Goal: Complete application form

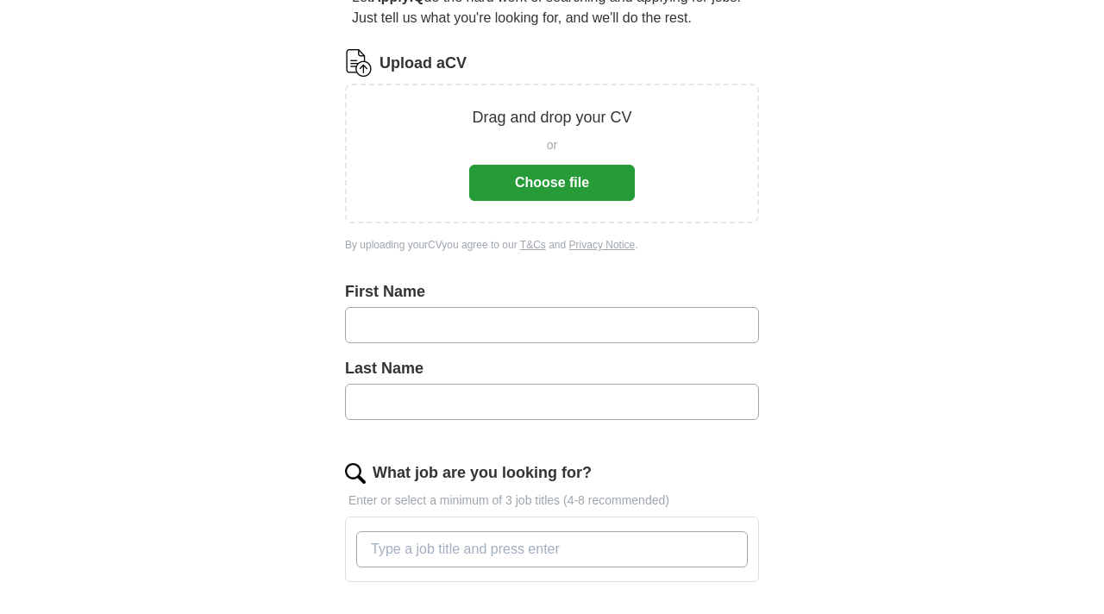
scroll to position [195, 0]
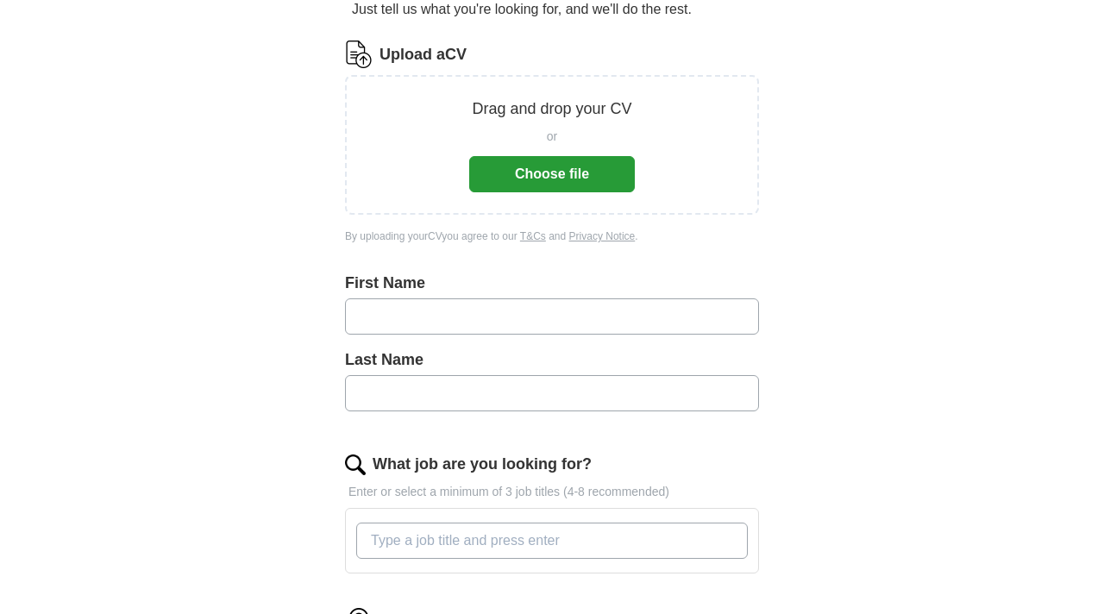
click at [402, 310] on input "text" at bounding box center [552, 316] width 414 height 36
type input "*********"
type input "******"
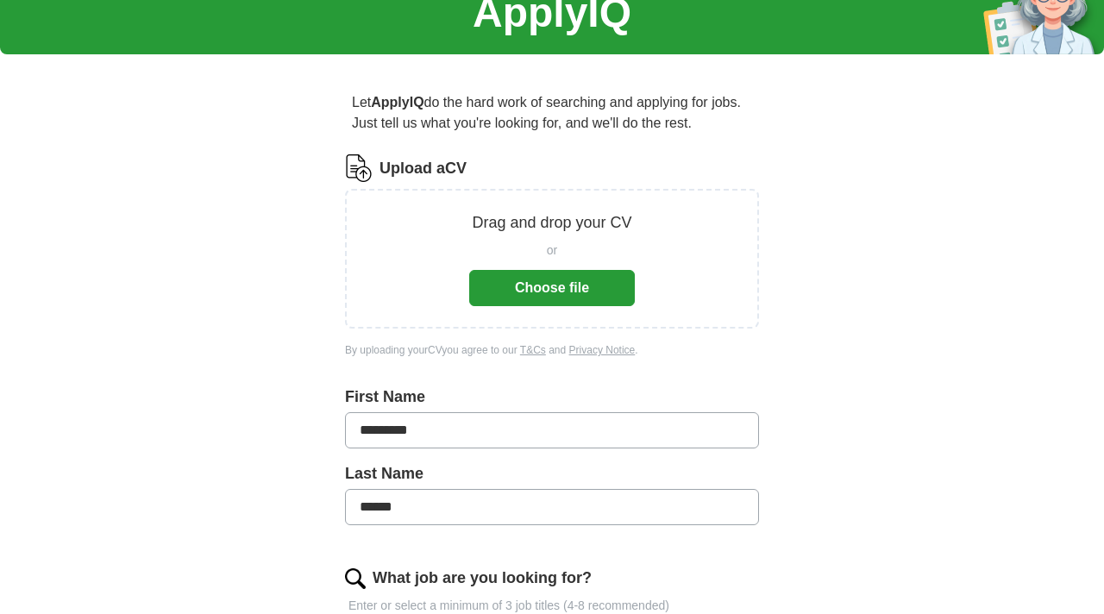
scroll to position [0, 0]
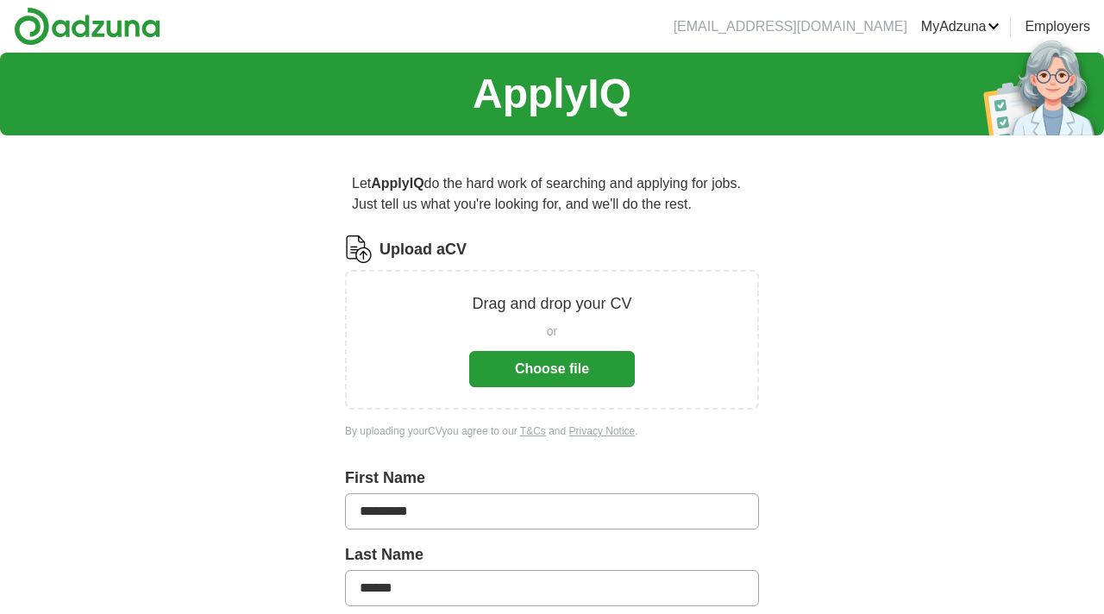
click at [549, 371] on button "Choose file" at bounding box center [552, 369] width 166 height 36
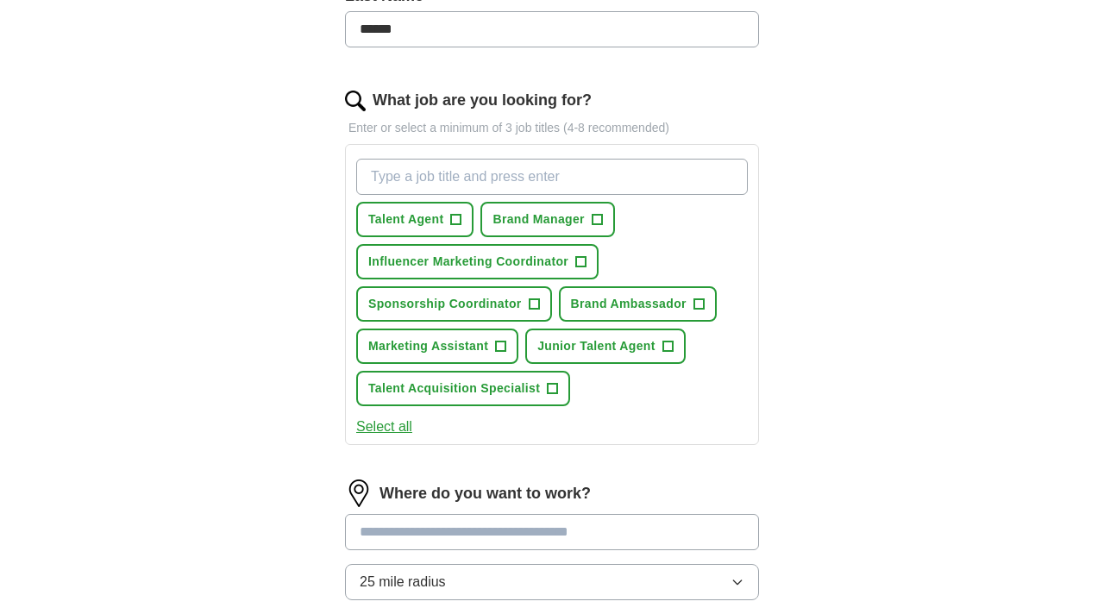
scroll to position [495, 0]
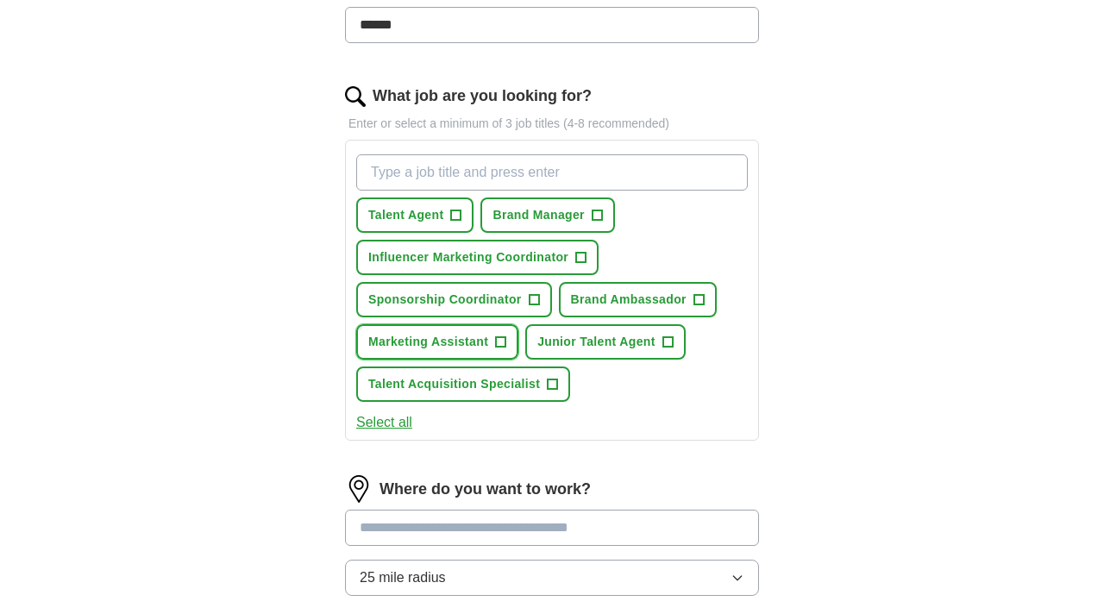
click at [504, 341] on span "+" at bounding box center [501, 342] width 10 height 14
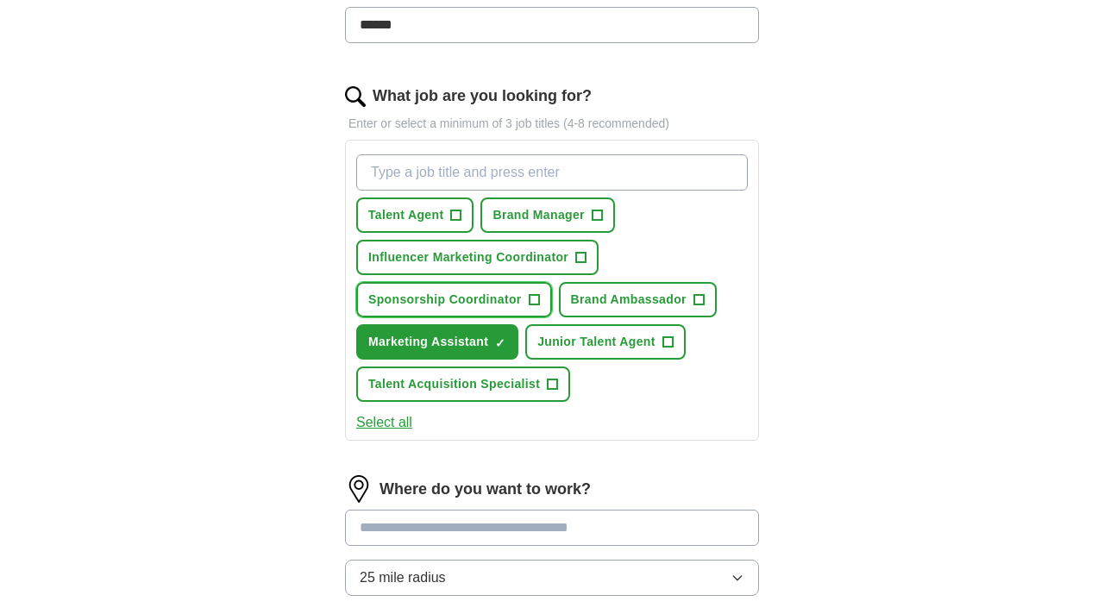
click at [529, 304] on span "+" at bounding box center [534, 300] width 10 height 14
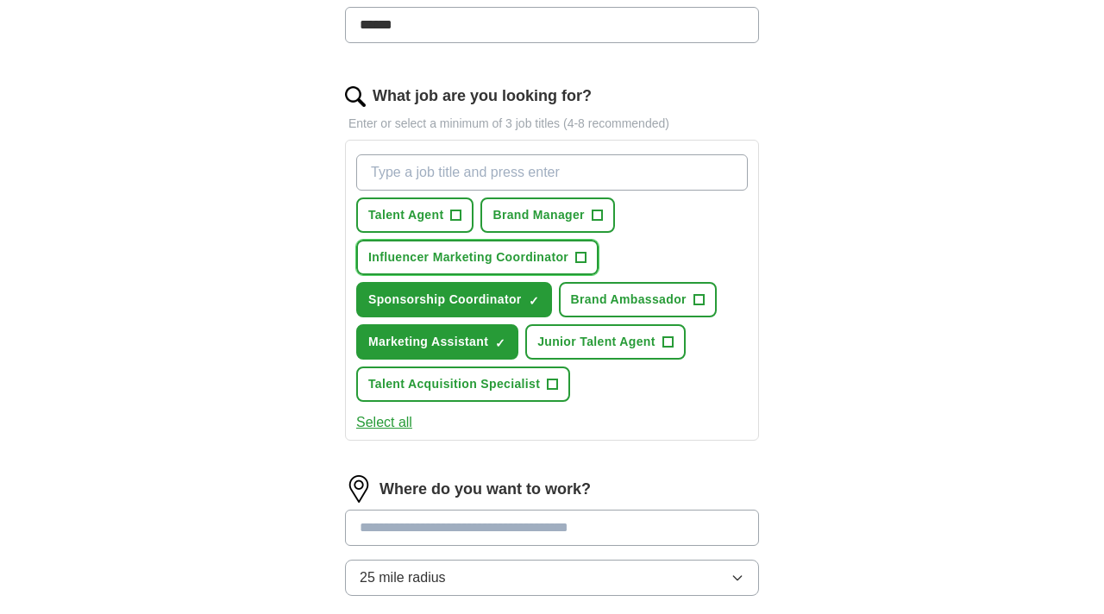
click at [580, 253] on span "+" at bounding box center [581, 258] width 10 height 14
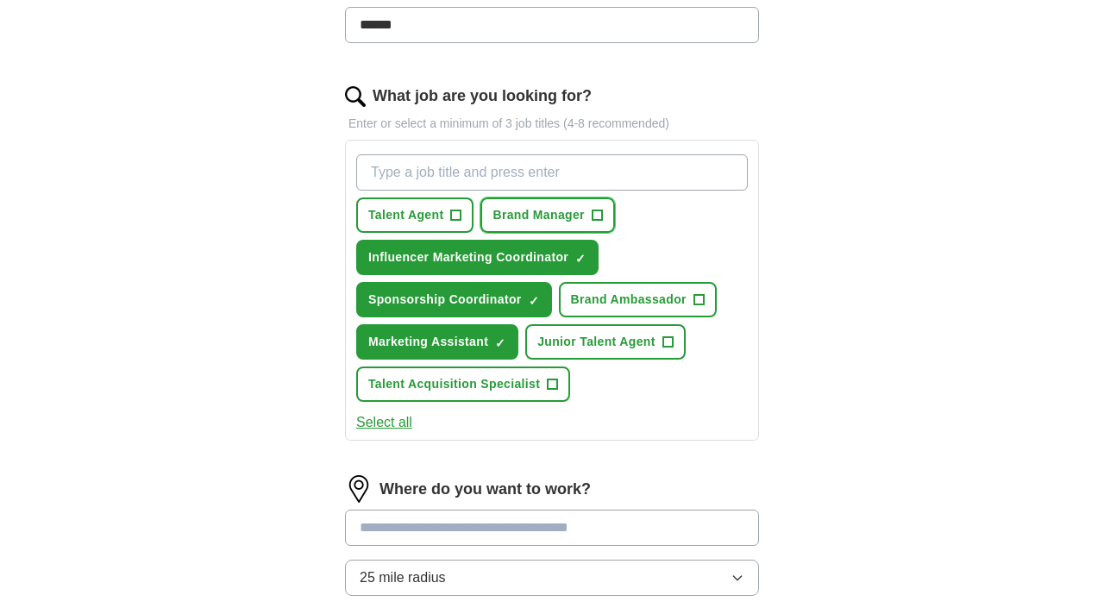
click at [600, 213] on span "+" at bounding box center [596, 216] width 10 height 14
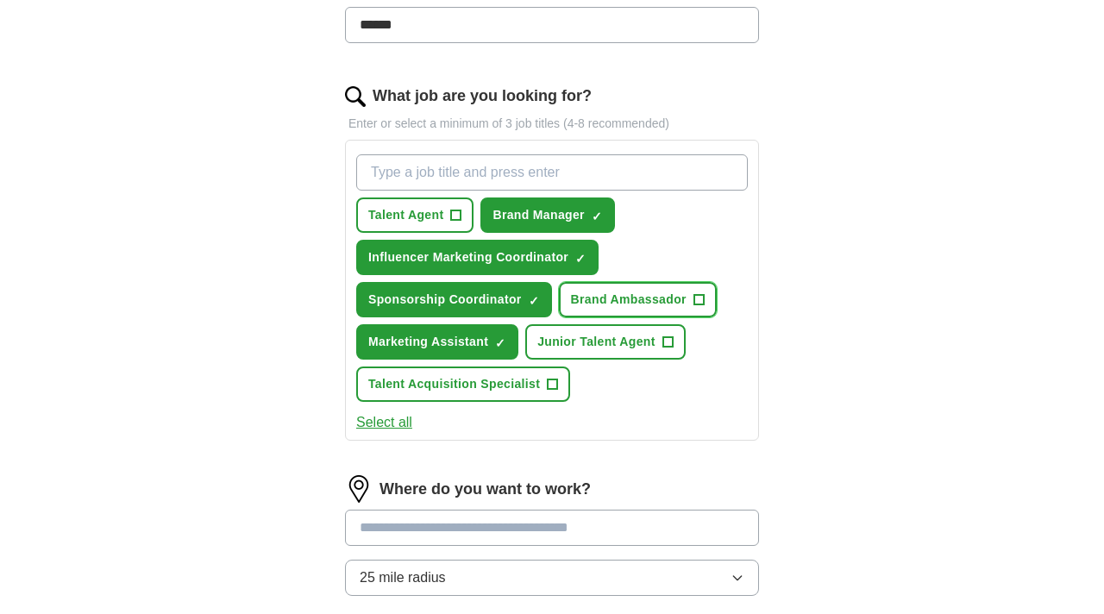
click at [697, 299] on span "+" at bounding box center [698, 300] width 10 height 14
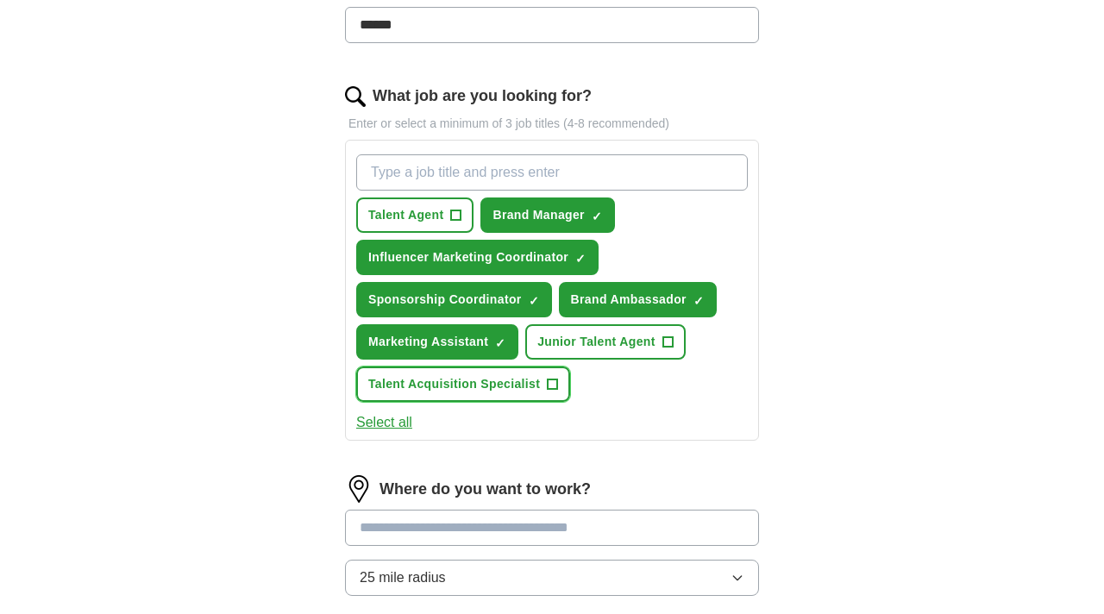
click at [487, 377] on span "Talent Acquisition Specialist" at bounding box center [454, 384] width 172 height 18
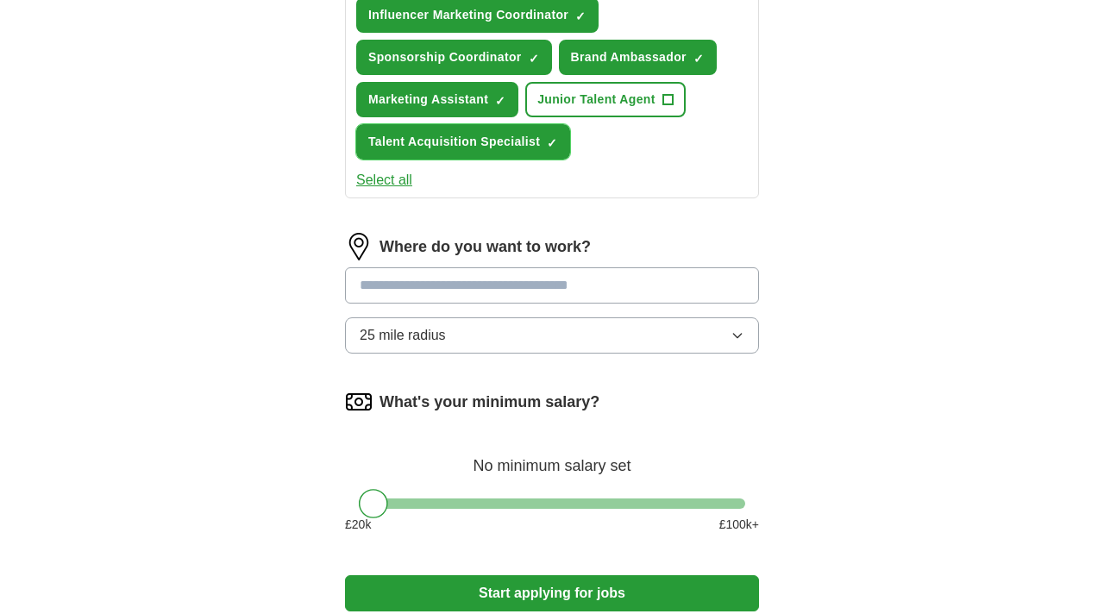
scroll to position [742, 0]
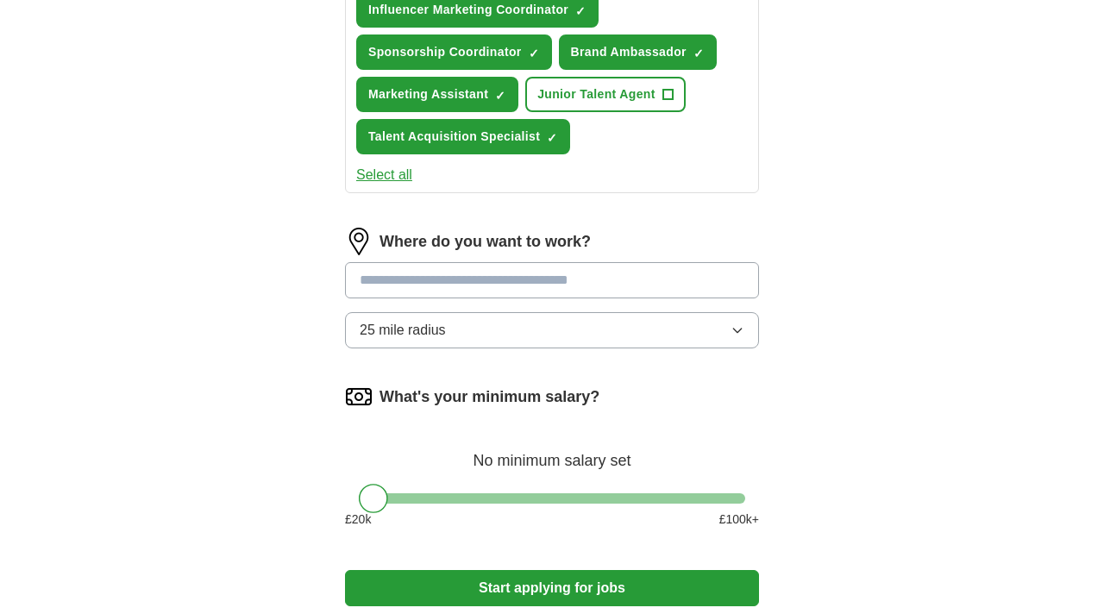
click at [630, 283] on input at bounding box center [552, 280] width 414 height 36
type input "******"
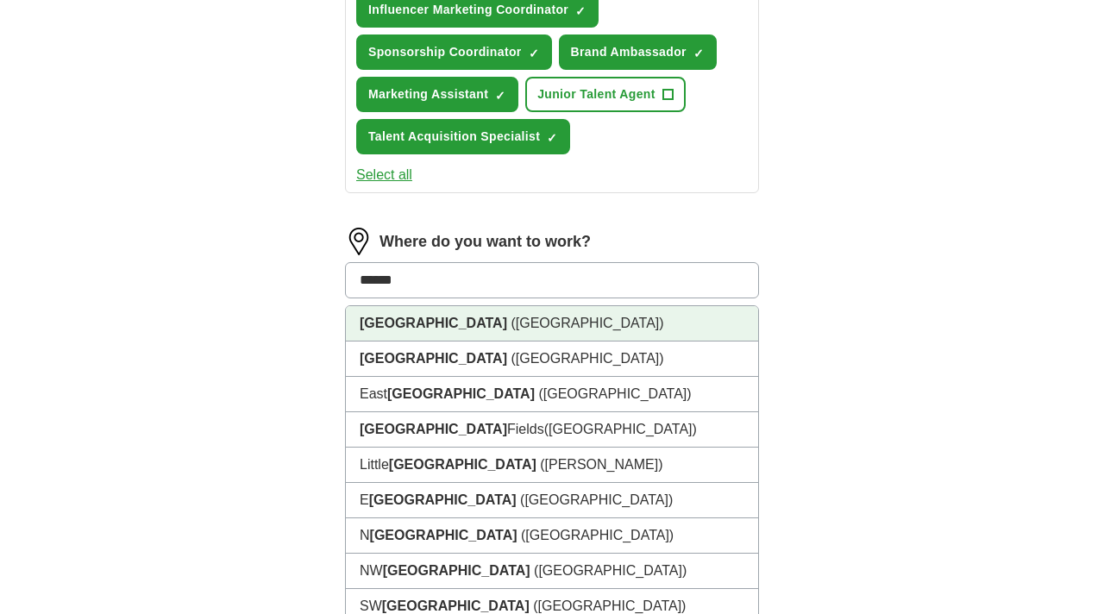
click at [538, 329] on li "London (UK)" at bounding box center [552, 323] width 412 height 35
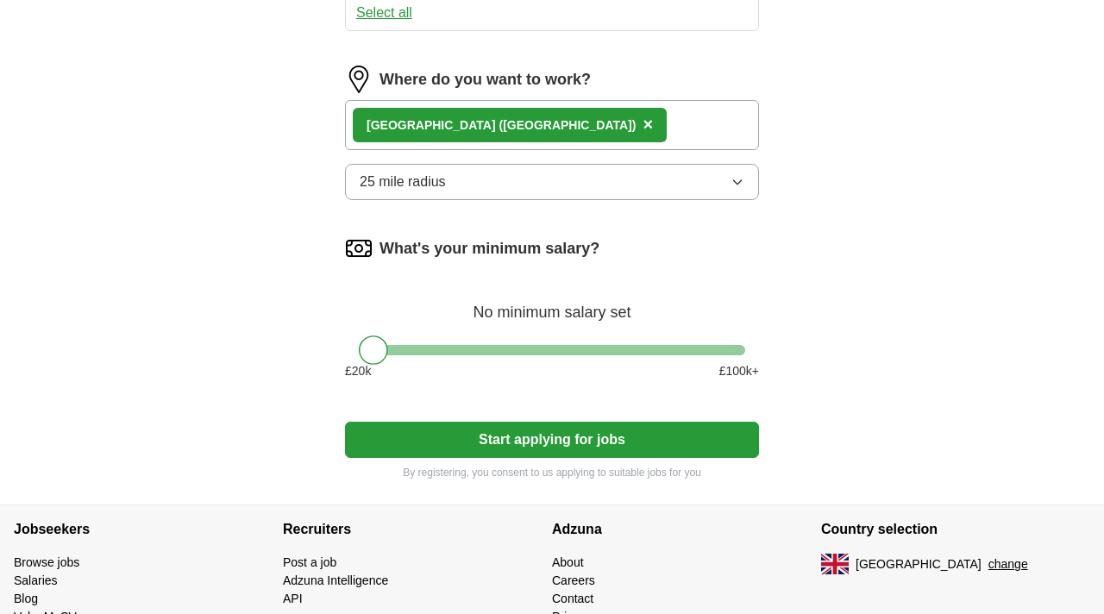
scroll to position [909, 0]
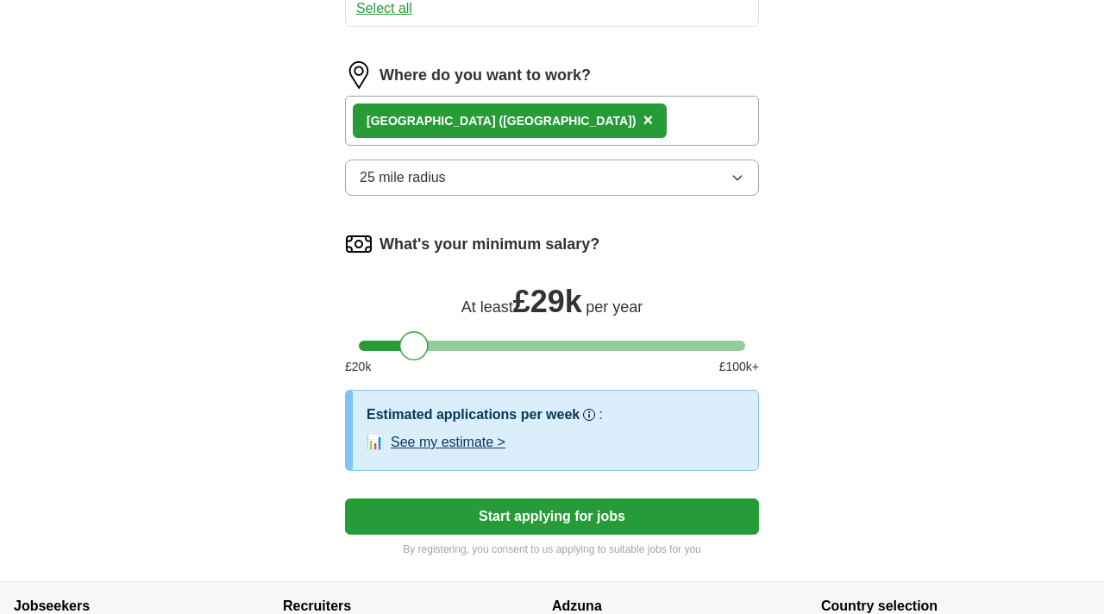
drag, startPoint x: 372, startPoint y: 344, endPoint x: 411, endPoint y: 349, distance: 39.1
click at [411, 349] on div at bounding box center [413, 345] width 29 height 29
click at [440, 441] on button "See my estimate >" at bounding box center [448, 442] width 115 height 21
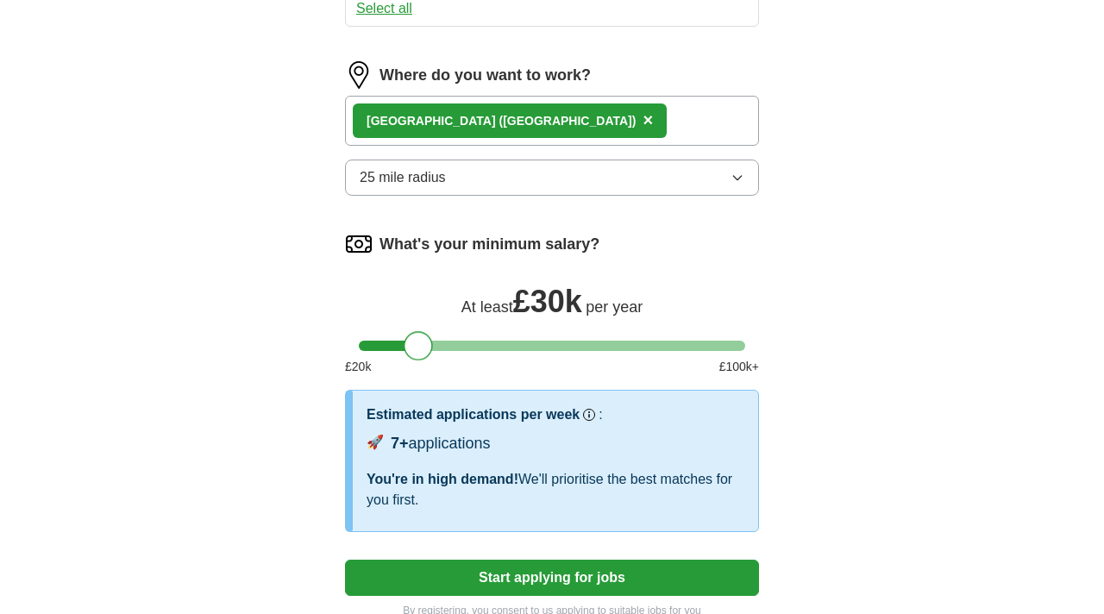
click at [414, 344] on div at bounding box center [418, 345] width 29 height 29
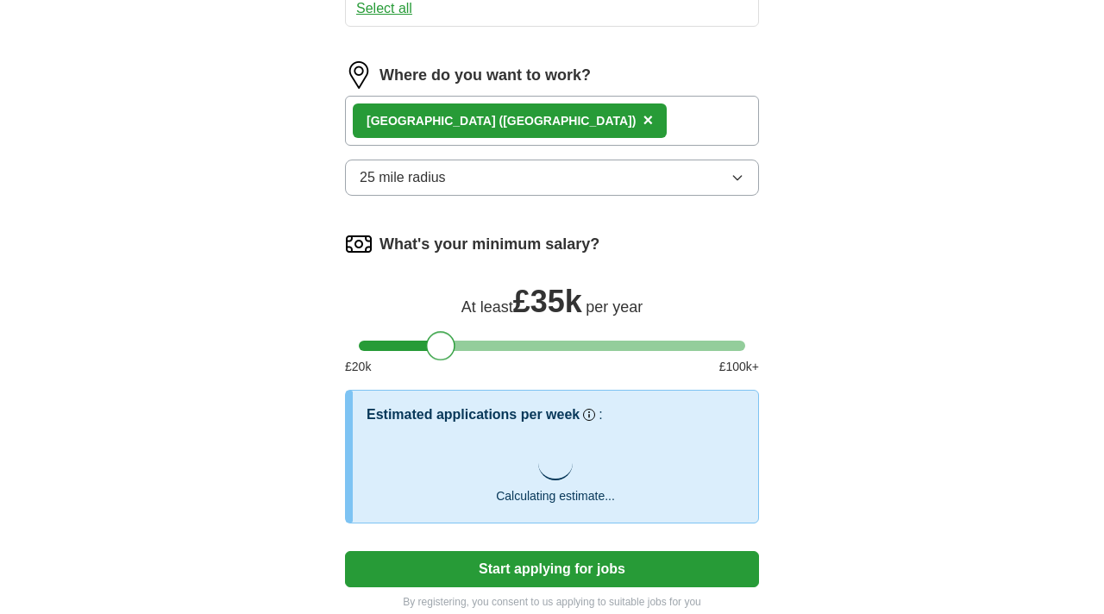
drag, startPoint x: 414, startPoint y: 344, endPoint x: 435, endPoint y: 345, distance: 20.7
click at [435, 345] on div at bounding box center [440, 345] width 29 height 29
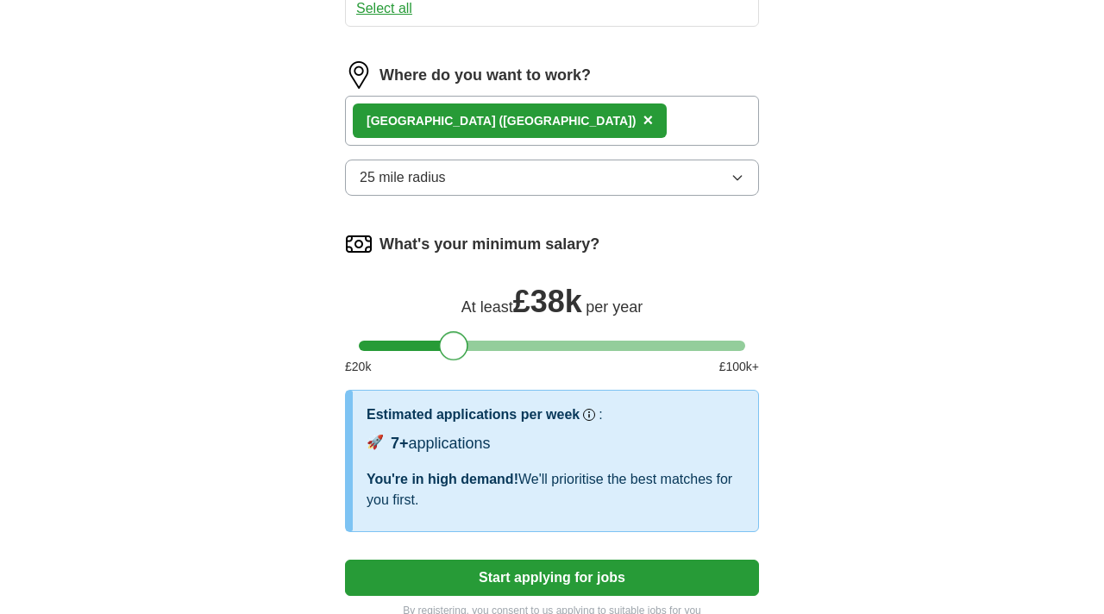
drag, startPoint x: 438, startPoint y: 345, endPoint x: 449, endPoint y: 345, distance: 11.2
click at [449, 345] on div at bounding box center [453, 345] width 29 height 29
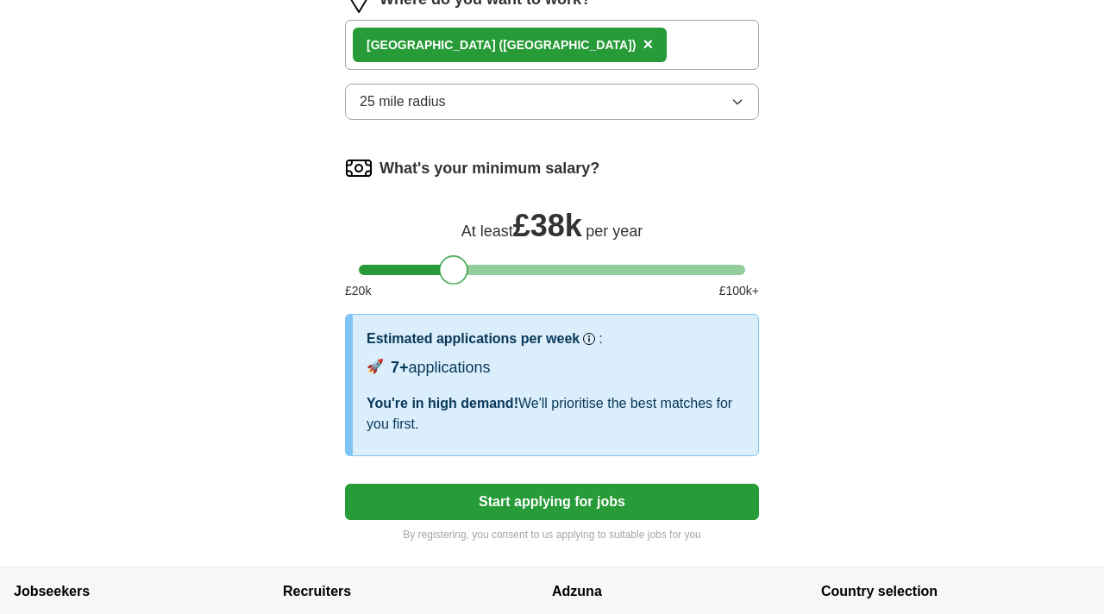
scroll to position [980, 0]
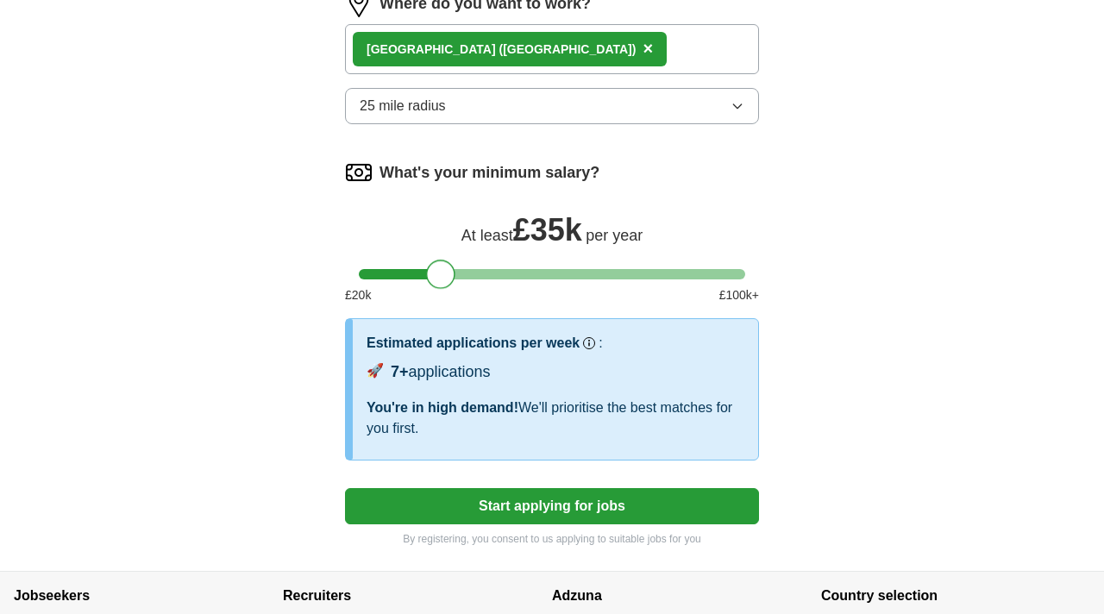
drag, startPoint x: 452, startPoint y: 272, endPoint x: 439, endPoint y: 272, distance: 12.9
click at [439, 272] on div at bounding box center [440, 274] width 29 height 29
click at [617, 511] on button "Start applying for jobs" at bounding box center [552, 506] width 414 height 36
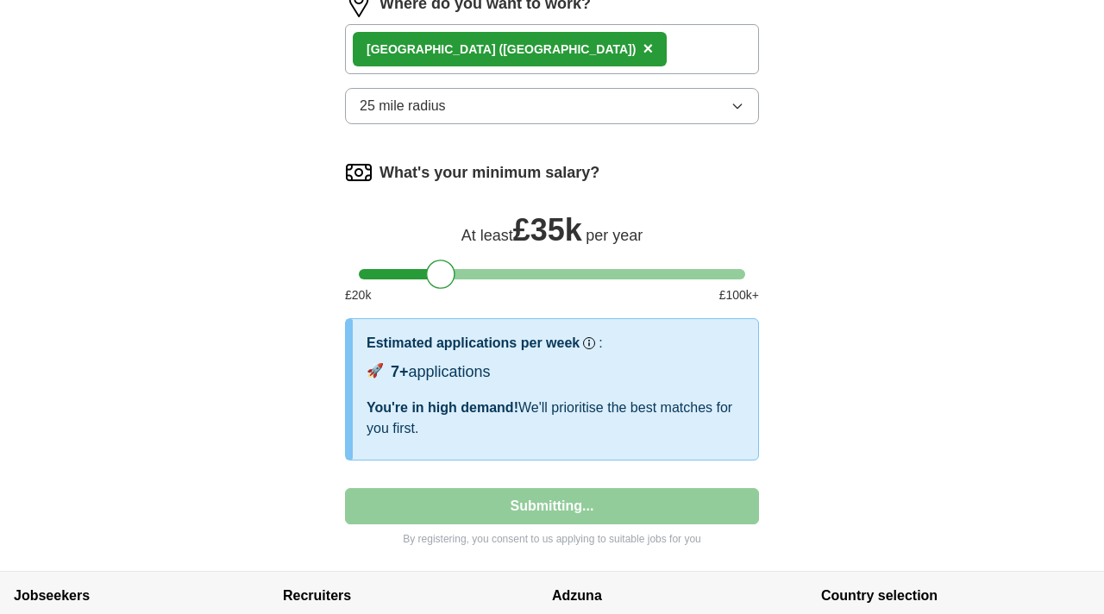
select select "**"
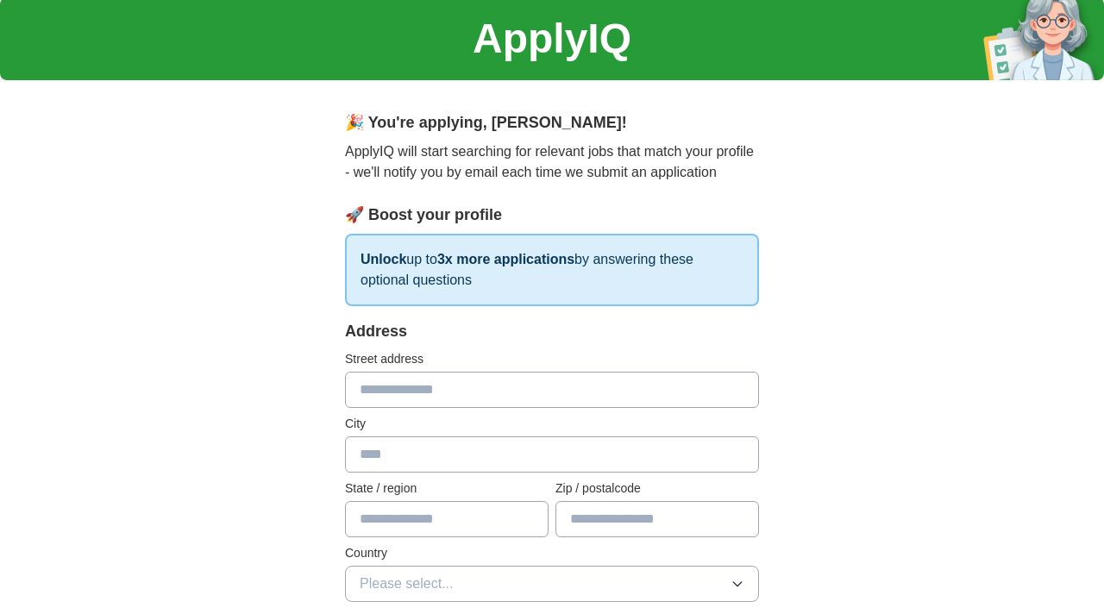
scroll to position [0, 0]
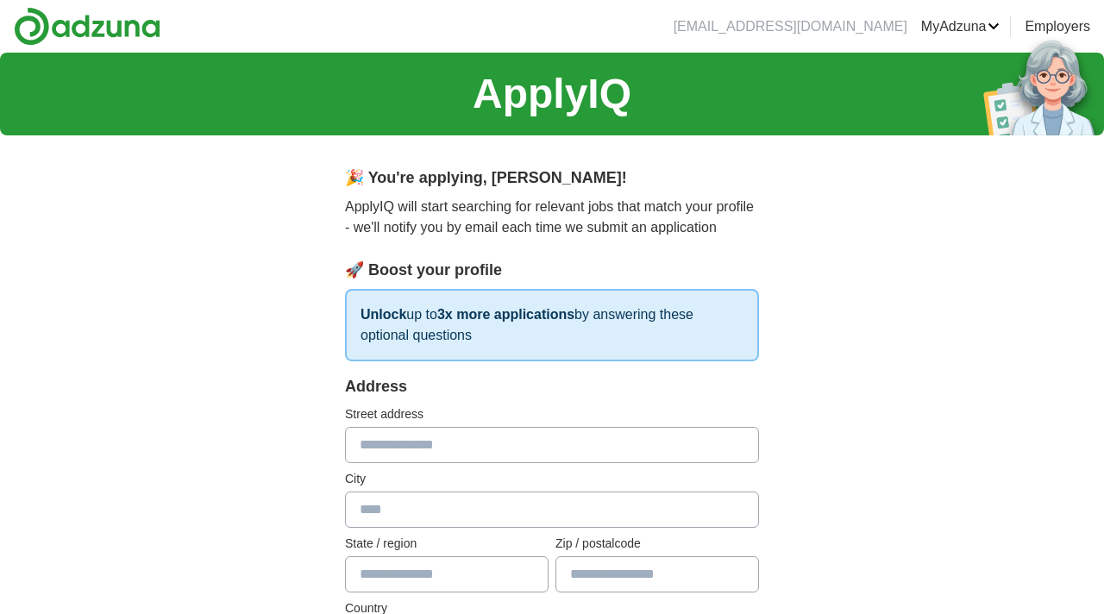
click at [420, 440] on input "text" at bounding box center [552, 445] width 414 height 36
type input "**"
type input "*******"
type input "**"
type input "*******"
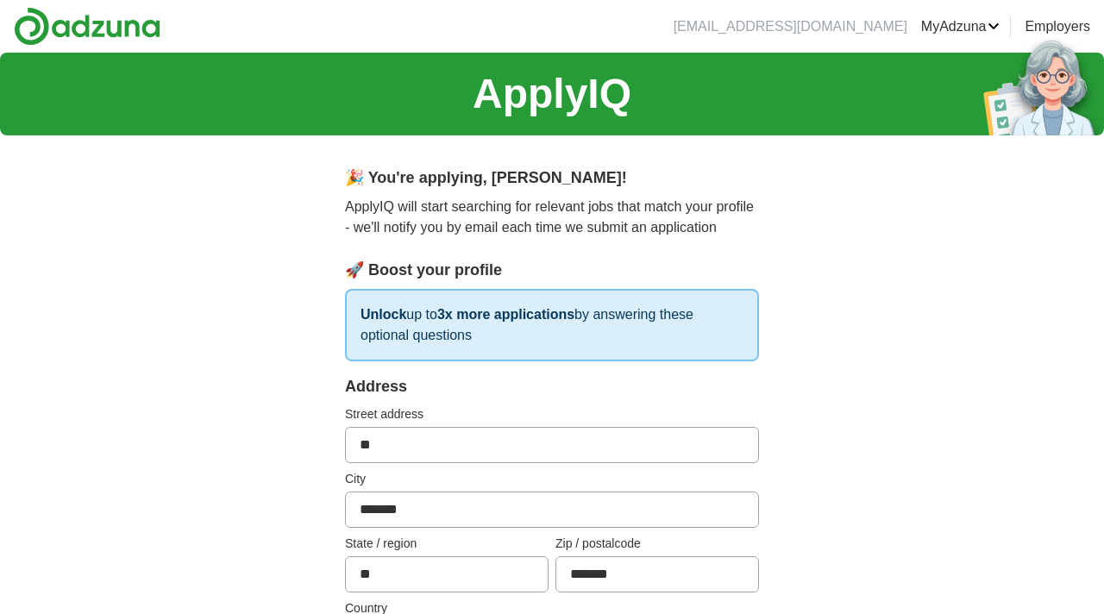
select select "**"
type input "**********"
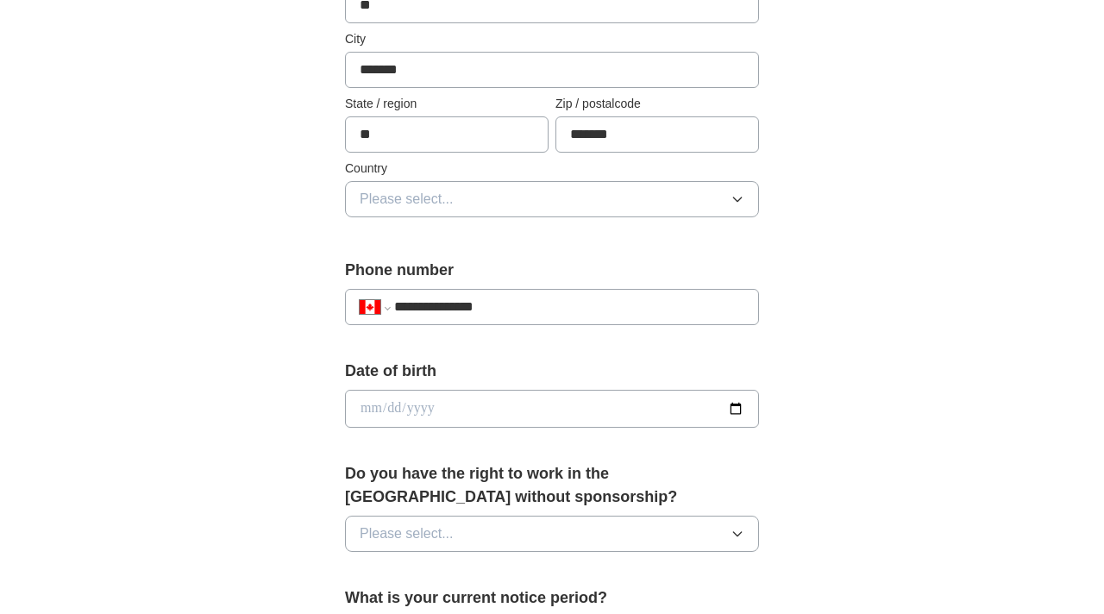
click at [491, 192] on button "Please select..." at bounding box center [552, 199] width 414 height 36
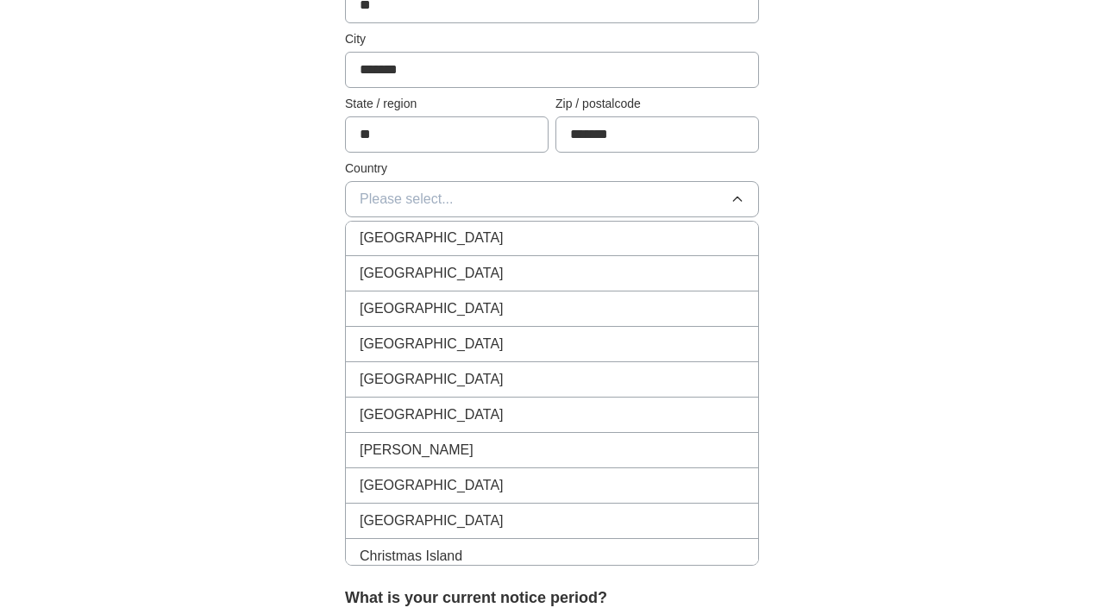
scroll to position [1349, 0]
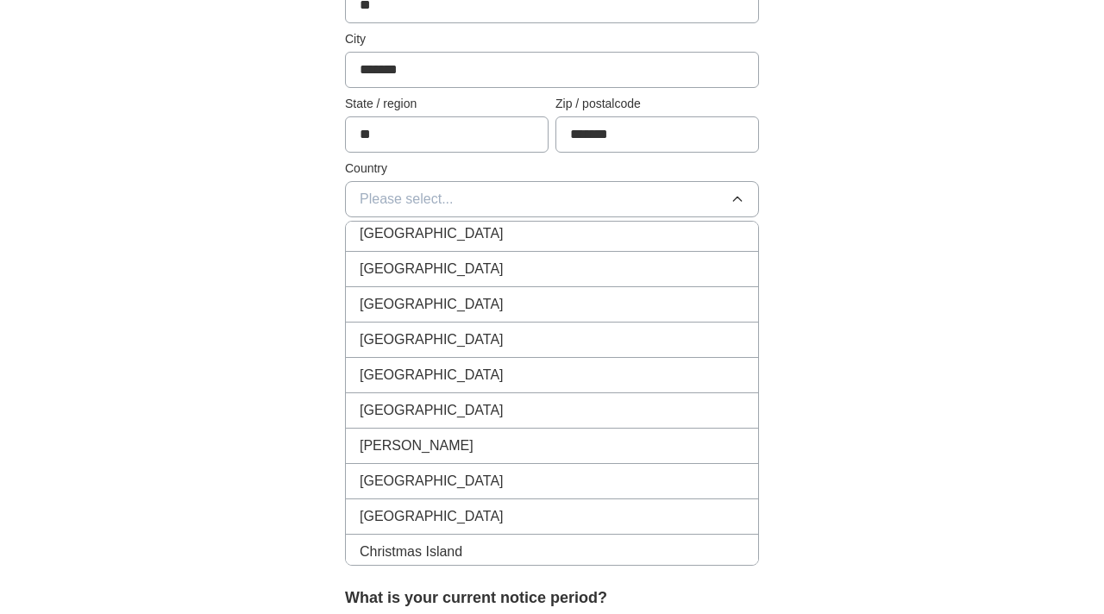
click at [426, 308] on div "[GEOGRAPHIC_DATA]" at bounding box center [552, 304] width 385 height 21
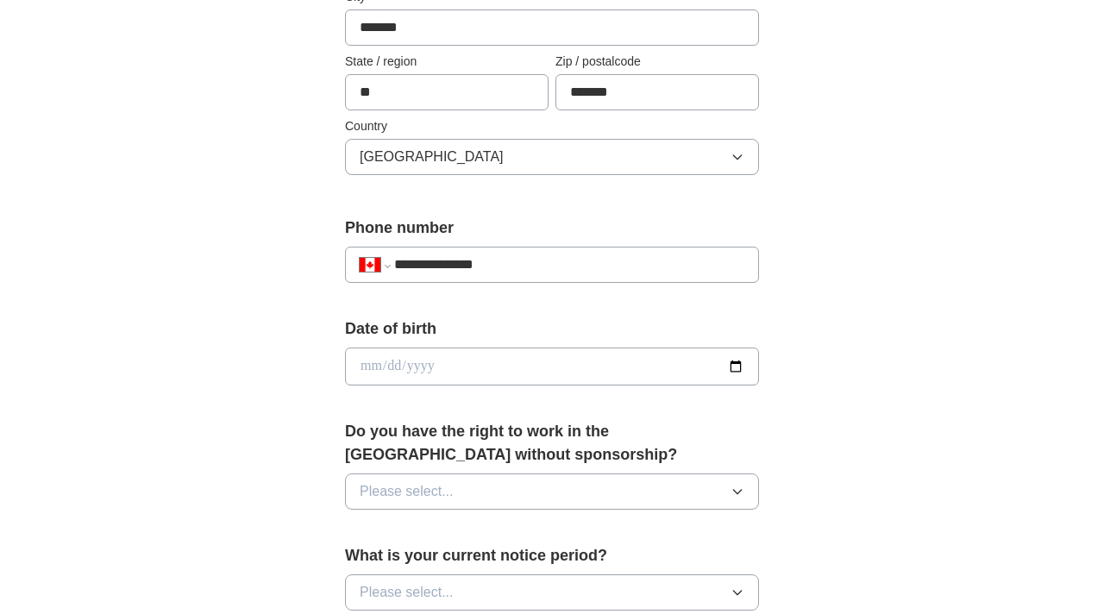
scroll to position [485, 0]
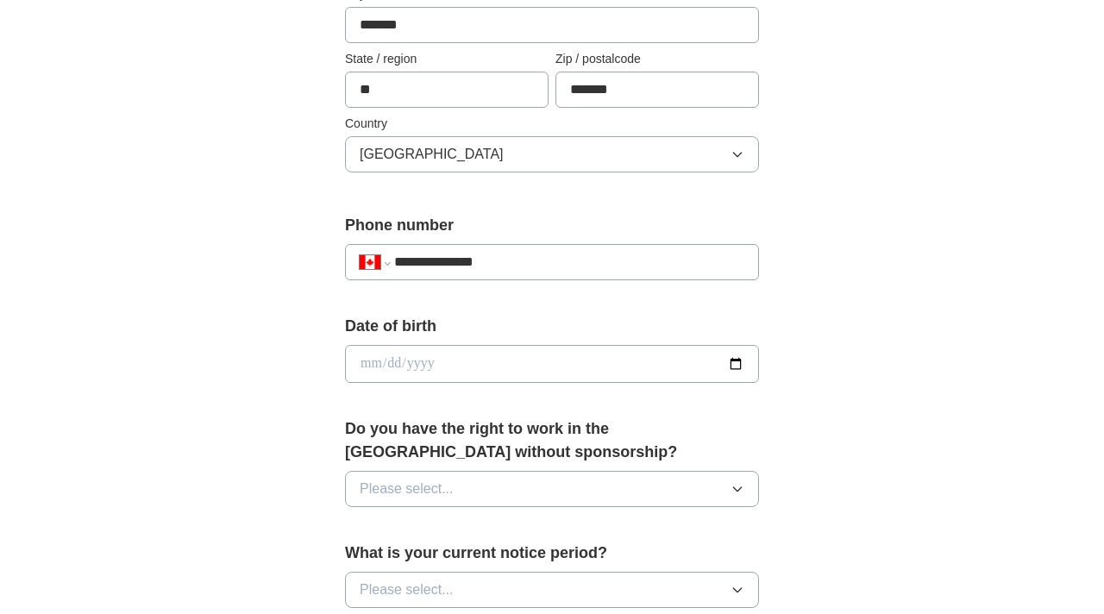
click at [452, 370] on input "date" at bounding box center [552, 364] width 414 height 38
type input "**********"
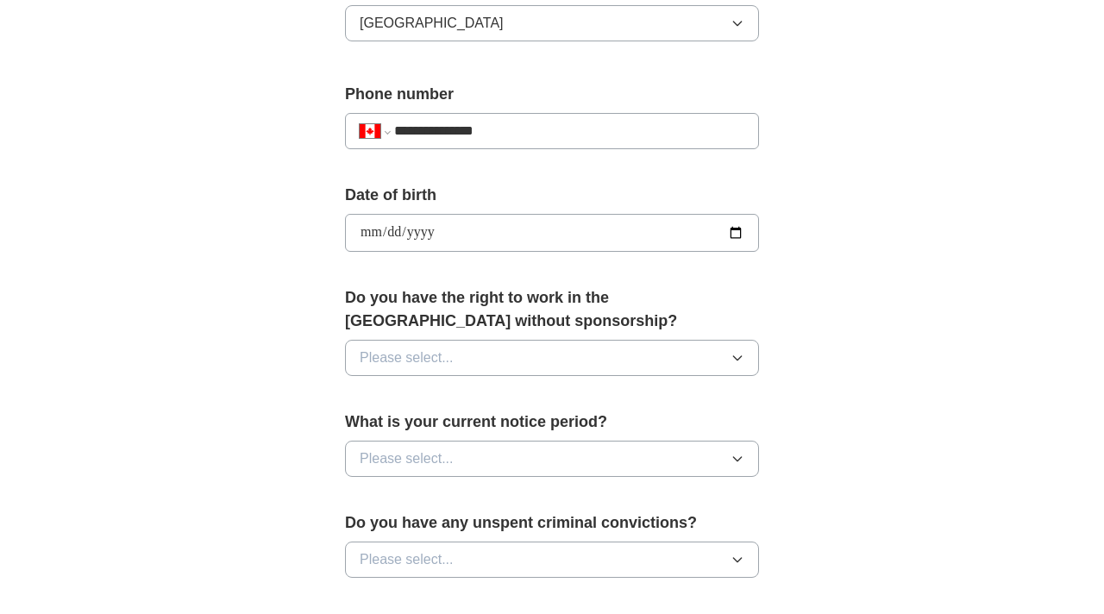
scroll to position [659, 0]
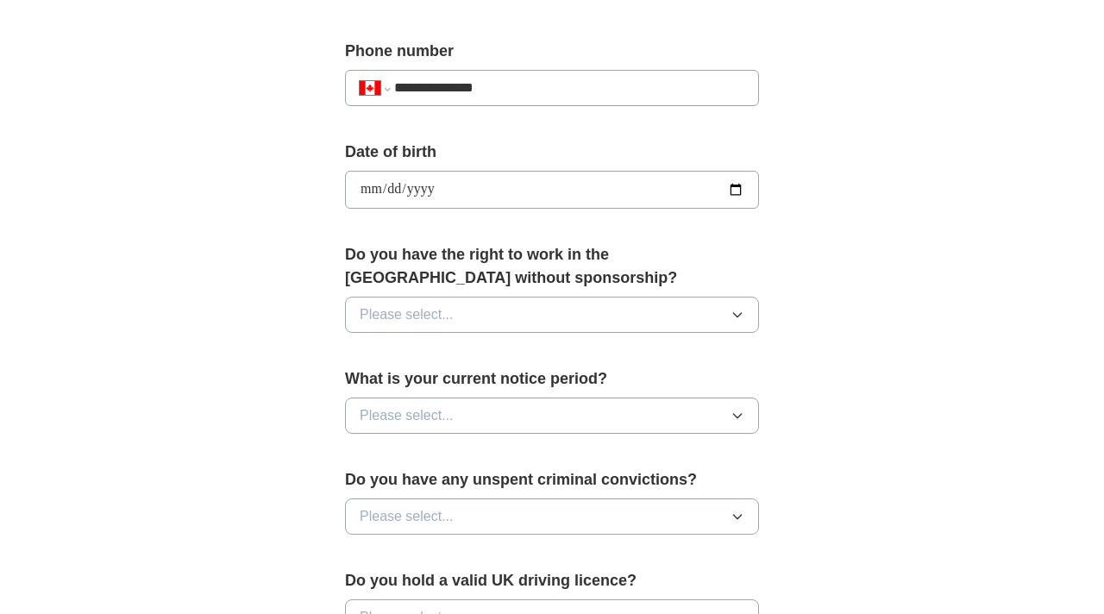
click at [454, 313] on button "Please select..." at bounding box center [552, 315] width 414 height 36
click at [414, 391] on div "No" at bounding box center [552, 389] width 385 height 21
click at [574, 412] on button "Please select..." at bounding box center [552, 415] width 414 height 36
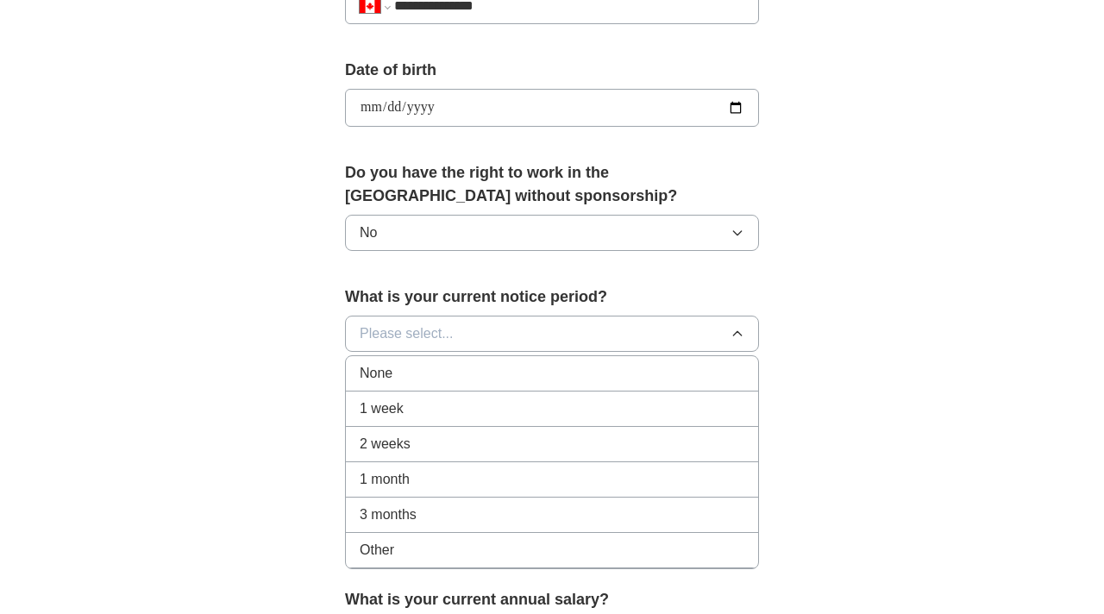
scroll to position [745, 0]
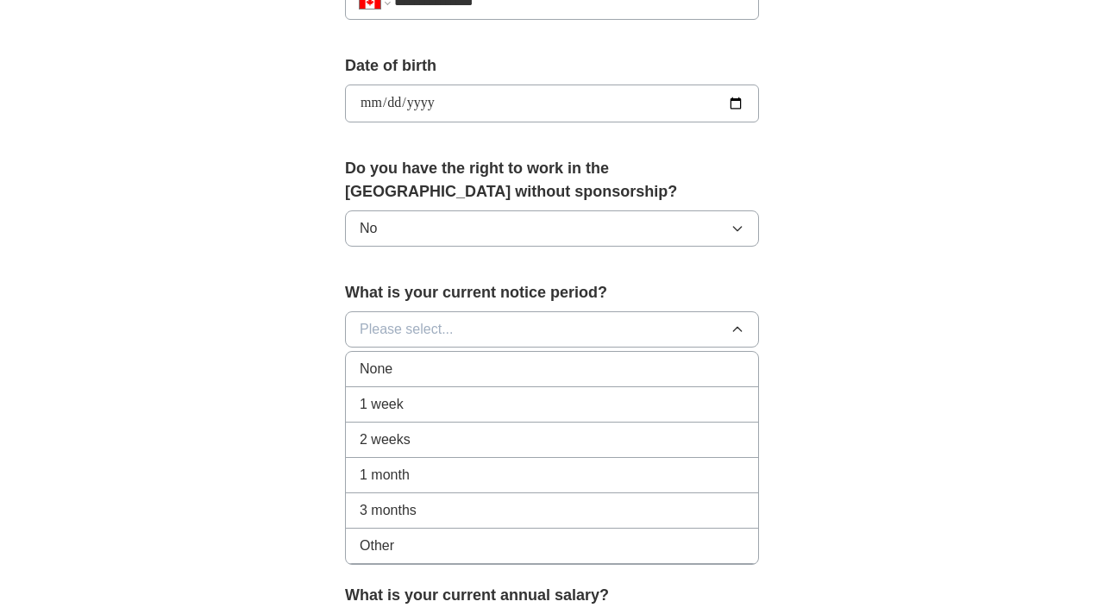
click at [517, 370] on div "None" at bounding box center [552, 369] width 385 height 21
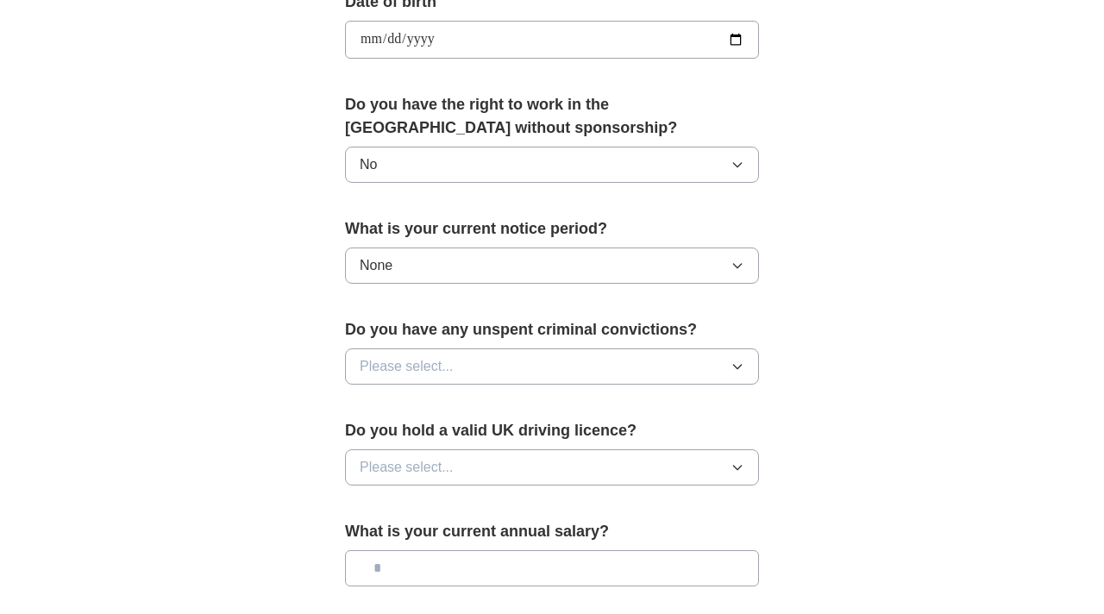
scroll to position [811, 0]
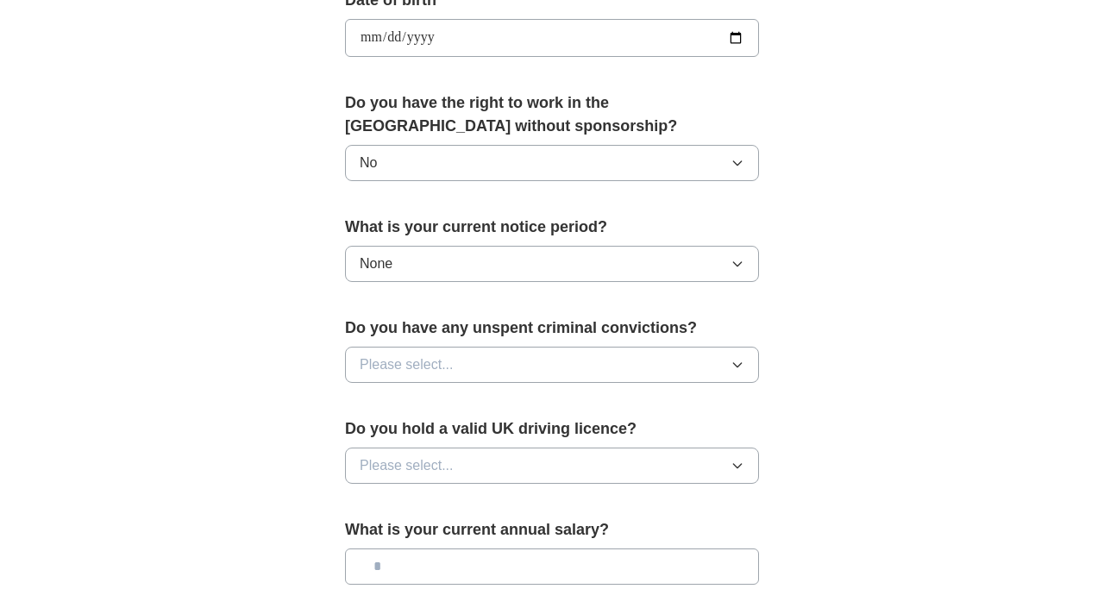
click at [538, 362] on button "Please select..." at bounding box center [552, 365] width 414 height 36
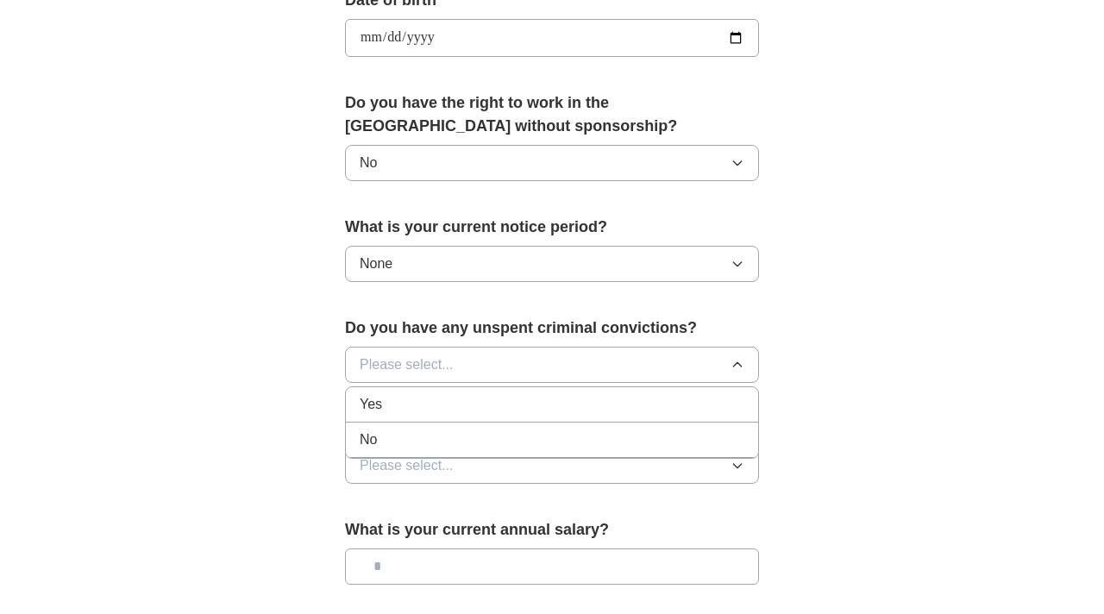
click at [498, 444] on div "No" at bounding box center [552, 439] width 385 height 21
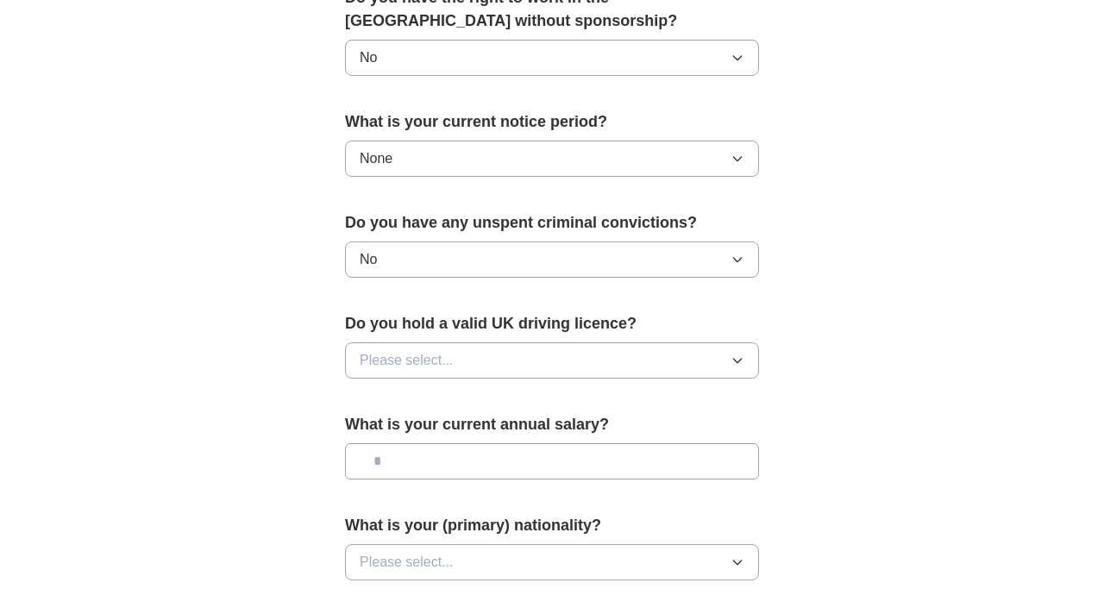
scroll to position [917, 0]
click at [544, 353] on button "Please select..." at bounding box center [552, 359] width 414 height 36
click at [516, 433] on div "No" at bounding box center [552, 434] width 385 height 21
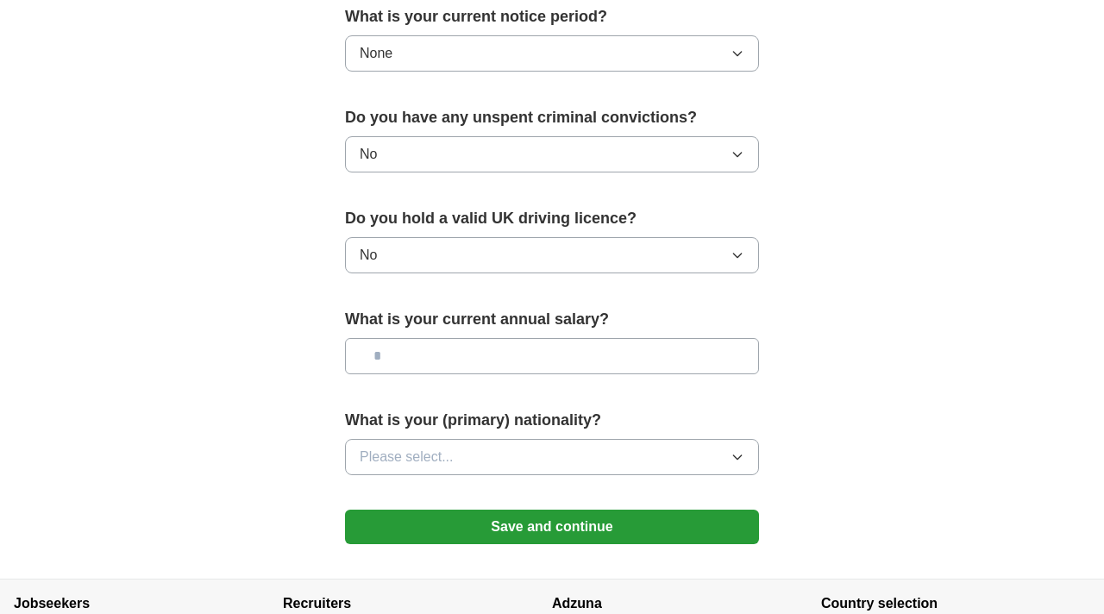
scroll to position [1023, 0]
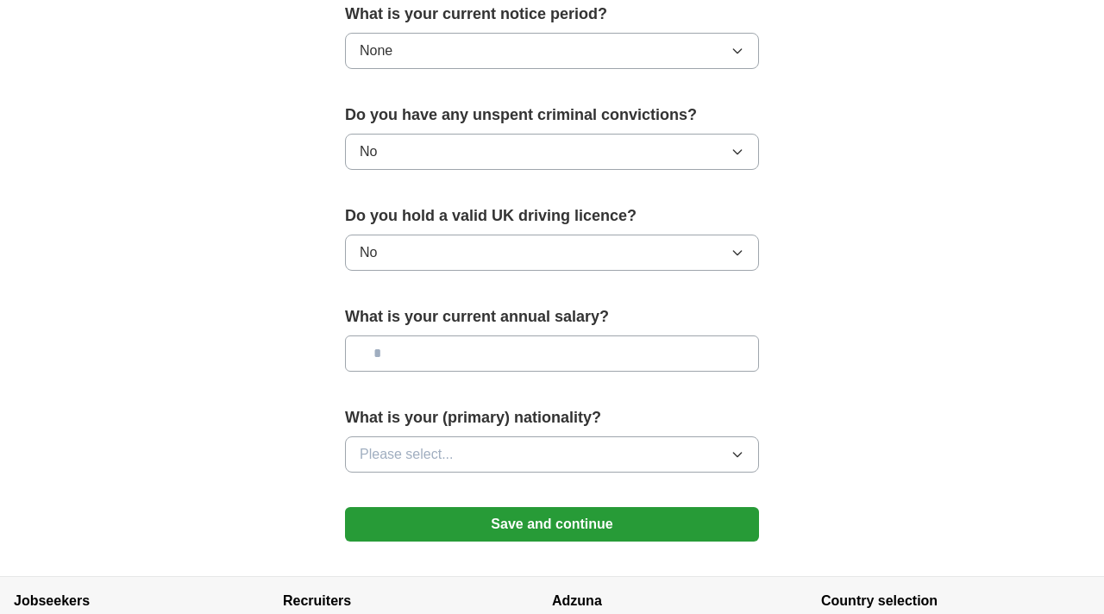
click at [510, 354] on input "text" at bounding box center [552, 353] width 414 height 36
click at [485, 443] on button "Please select..." at bounding box center [552, 454] width 414 height 36
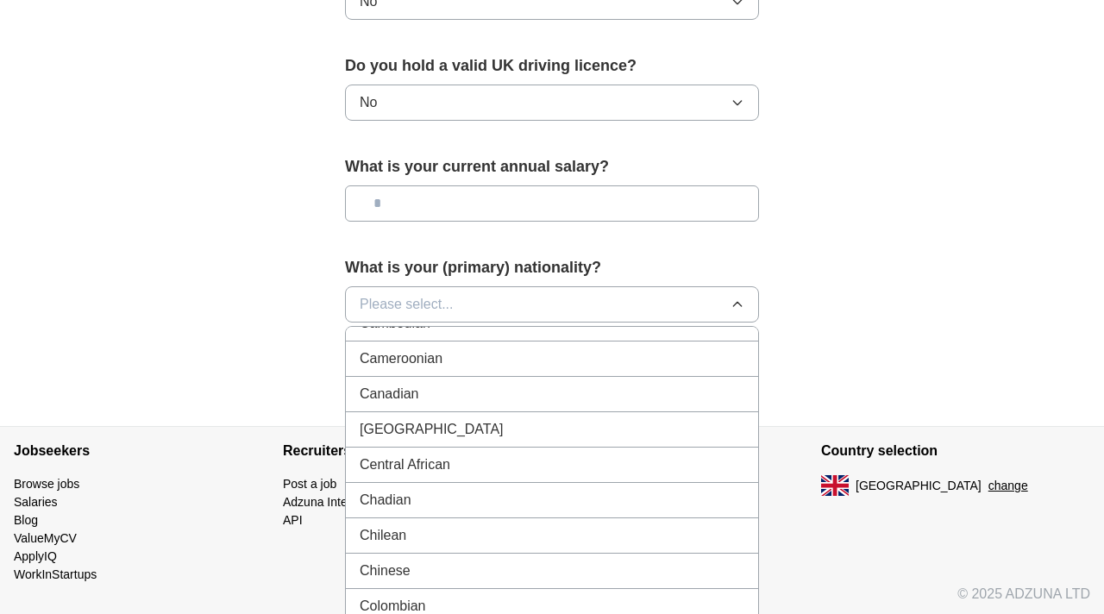
scroll to position [1149, 0]
click at [422, 398] on div "Canadian" at bounding box center [552, 396] width 385 height 21
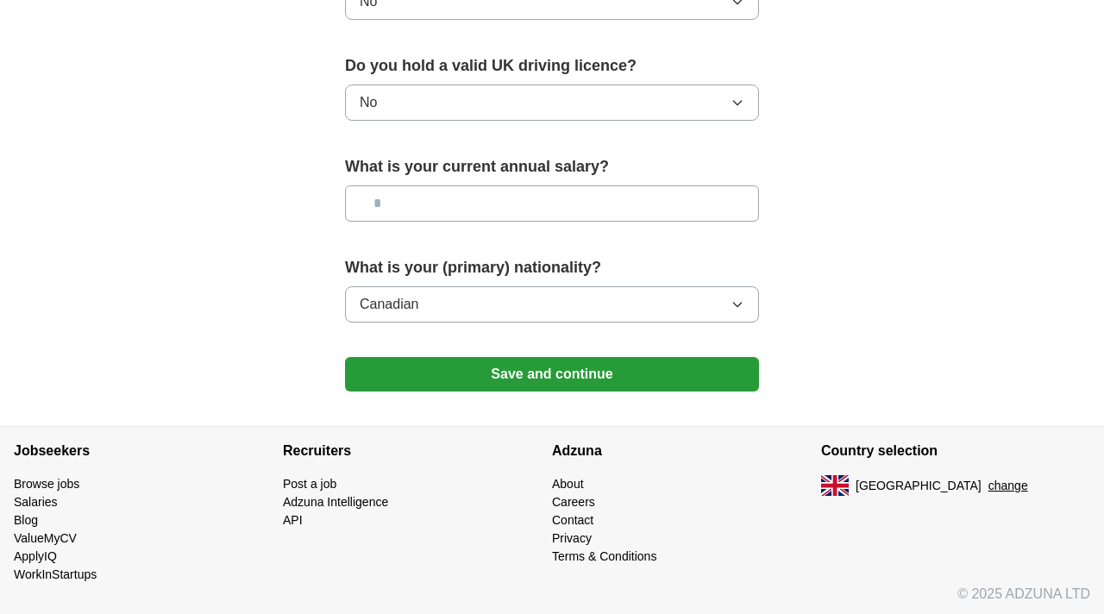
click at [516, 374] on button "Save and continue" at bounding box center [552, 374] width 414 height 34
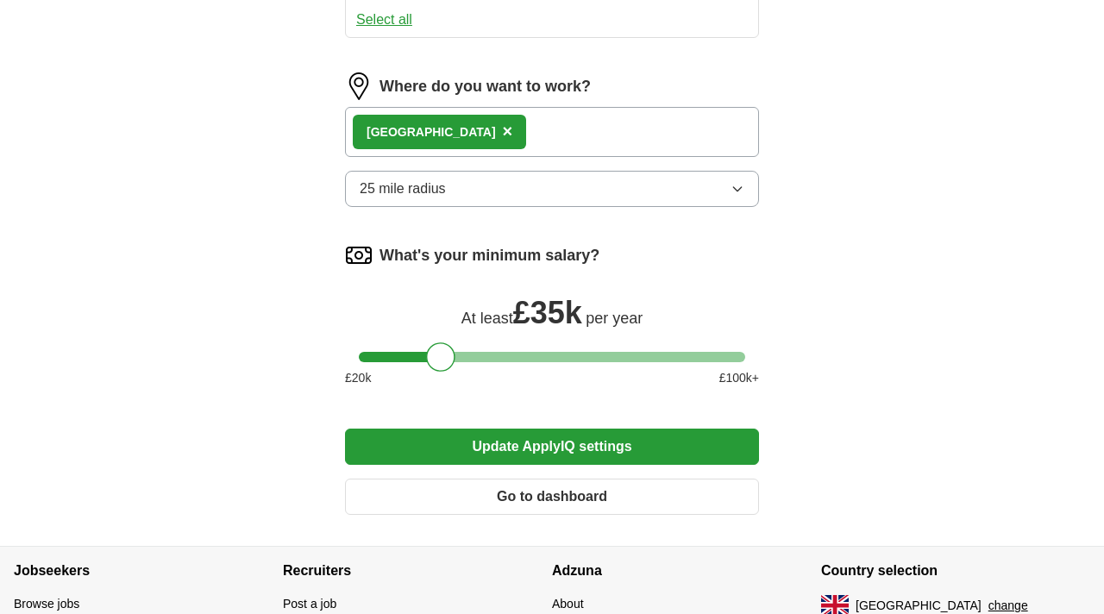
scroll to position [860, 0]
